Goal: Check status

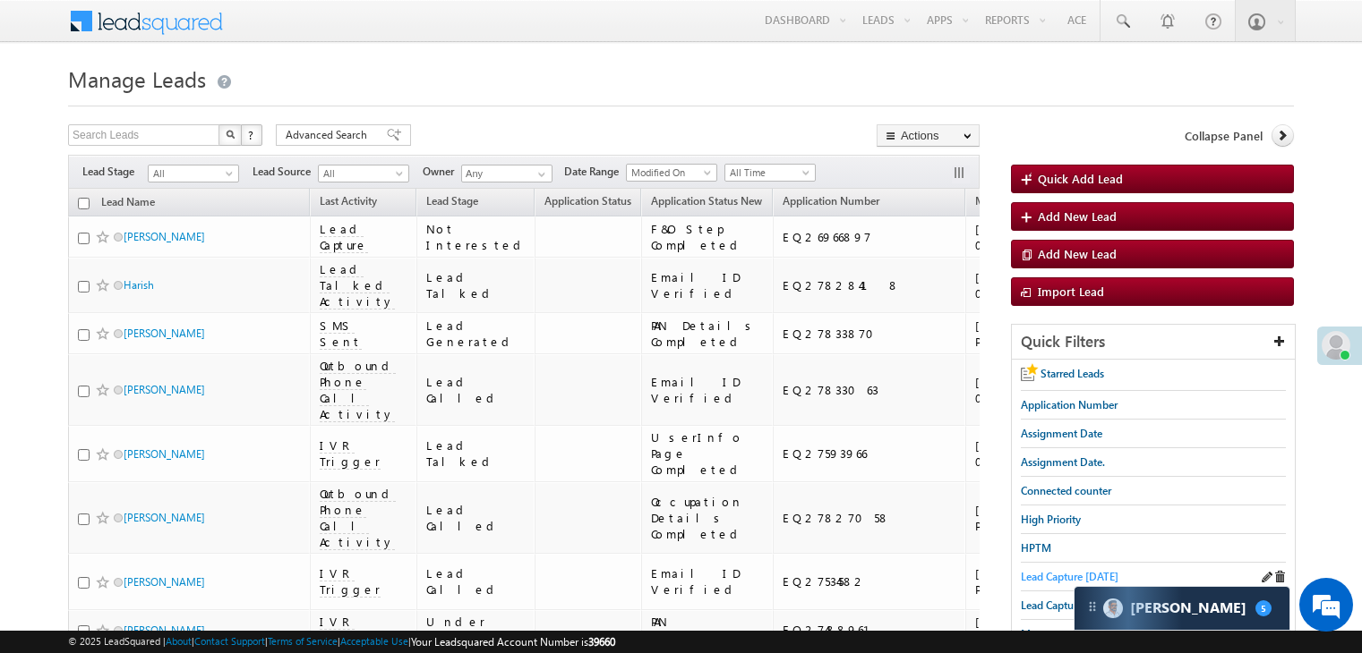
click at [1054, 575] on span "Lead Capture [DATE]" at bounding box center [1070, 576] width 98 height 13
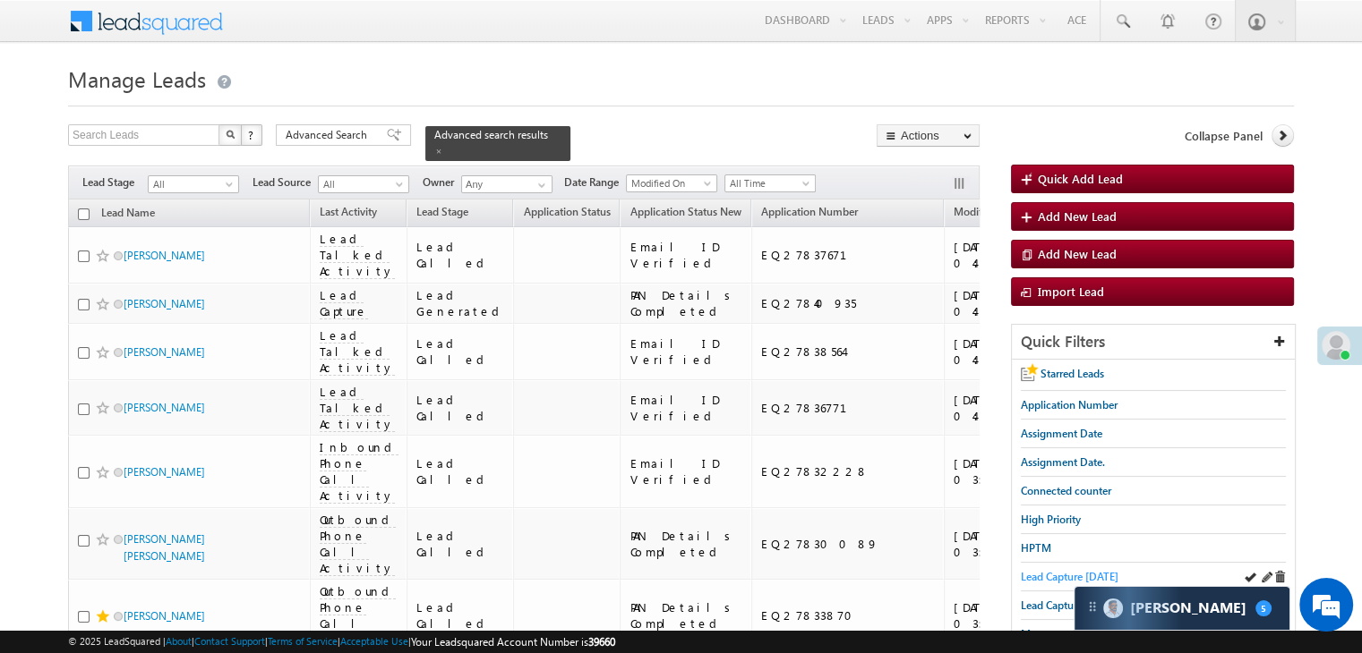
click at [1048, 572] on span "Lead Capture [DATE]" at bounding box center [1070, 576] width 98 height 13
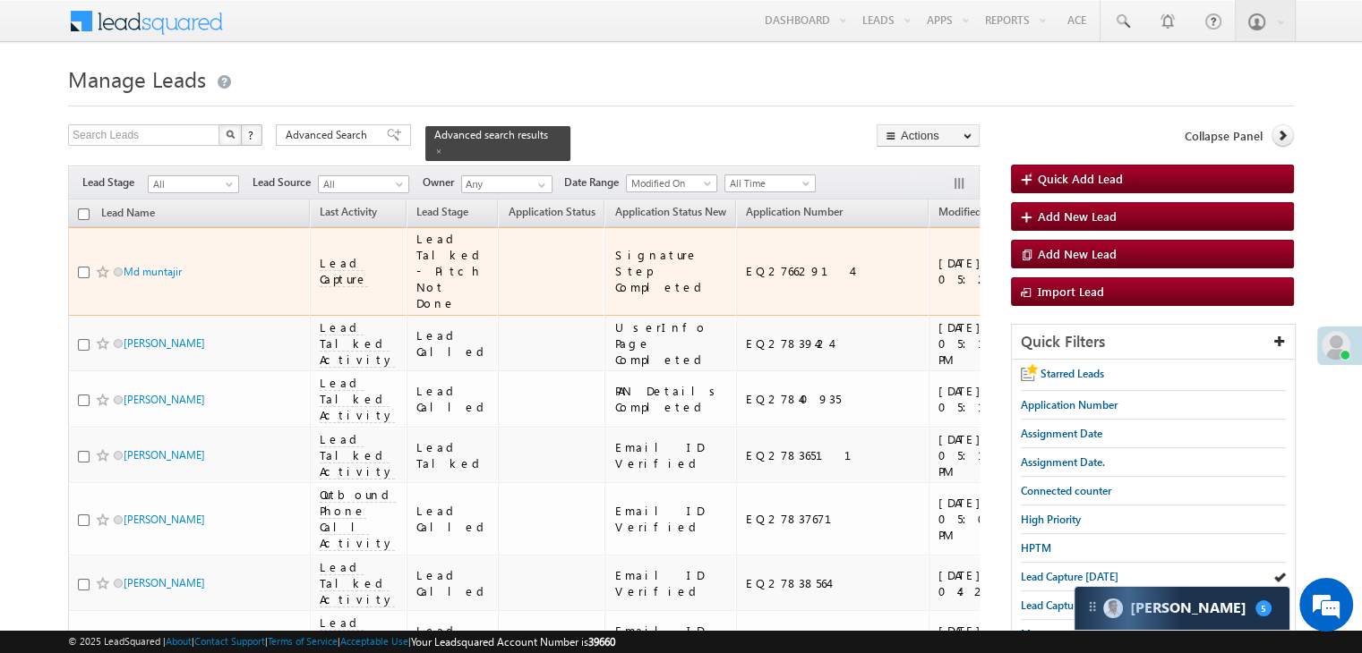
click at [1060, 269] on div "https://angelbroking1-pk3em7sa.customui-test.leadsquared.com?leadId=8bbd88c4-09…" at bounding box center [1114, 271] width 109 height 32
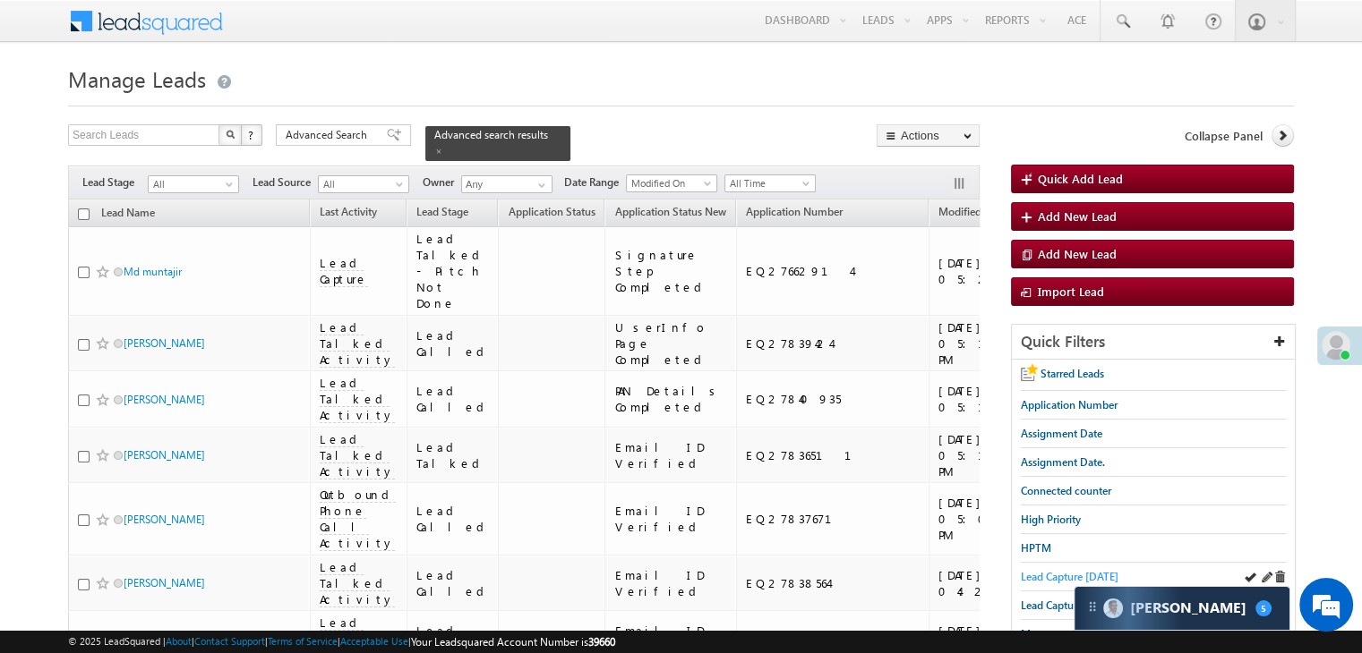
click at [1042, 576] on span "Lead Capture [DATE]" at bounding box center [1070, 576] width 98 height 13
